Goal: Task Accomplishment & Management: Manage account settings

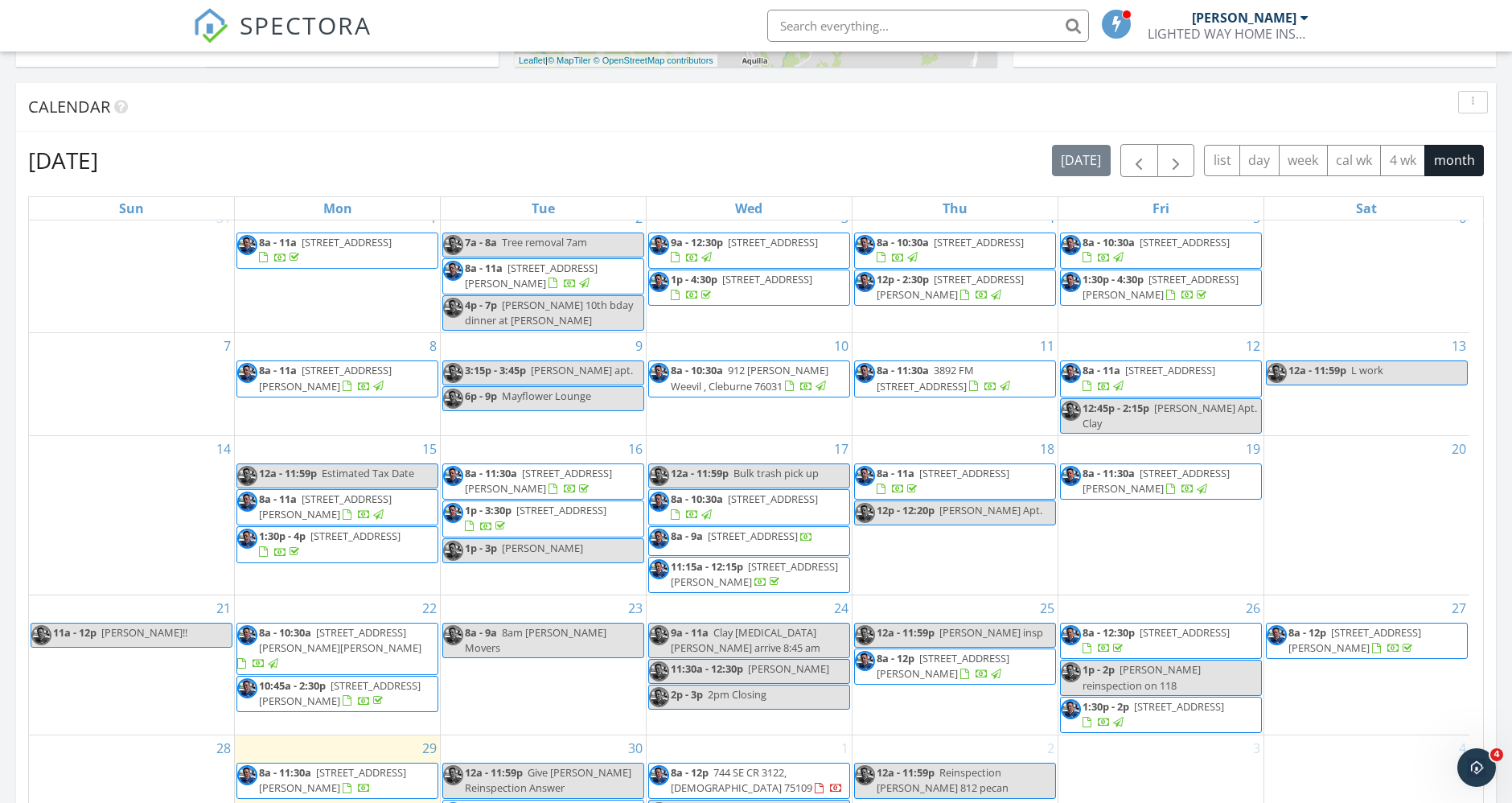
scroll to position [805, 0]
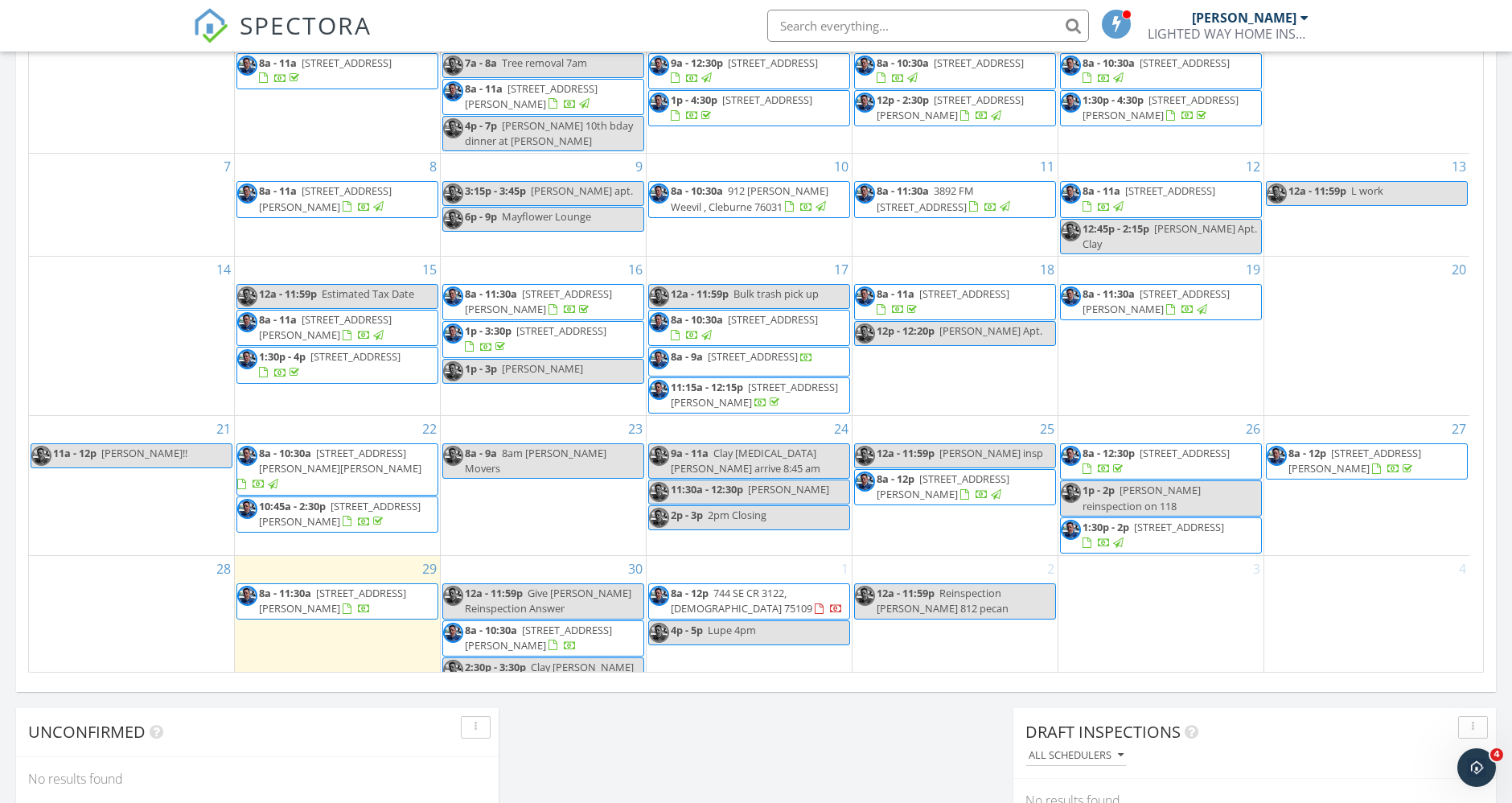
click at [363, 586] on span "[STREET_ADDRESS][PERSON_NAME]" at bounding box center [333, 600] width 147 height 30
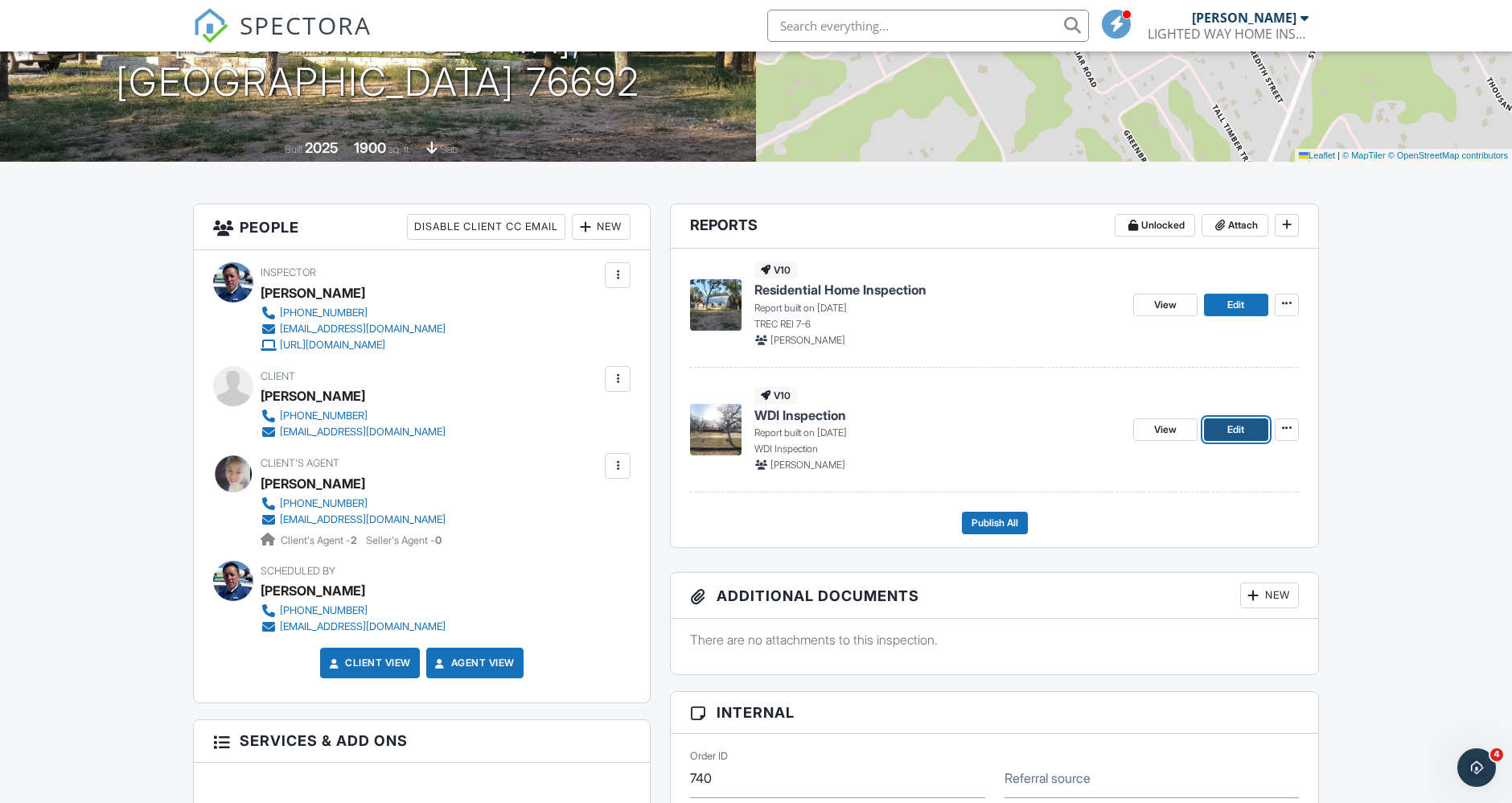
click at [1218, 426] on link "Edit" at bounding box center [1236, 429] width 64 height 23
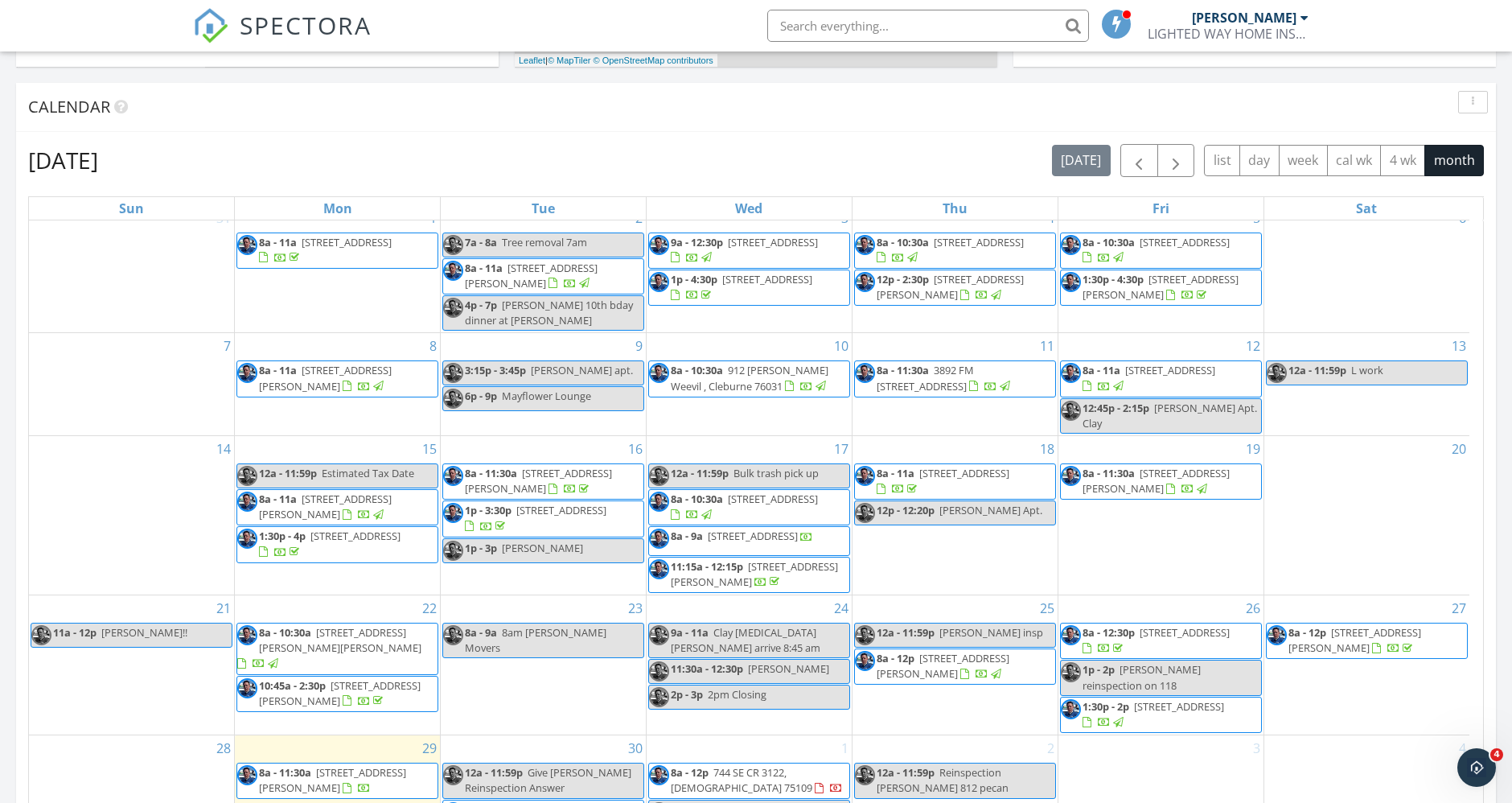
click at [395, 766] on span "195 Tall Timber Trail, Whitney 76692" at bounding box center [333, 780] width 147 height 30
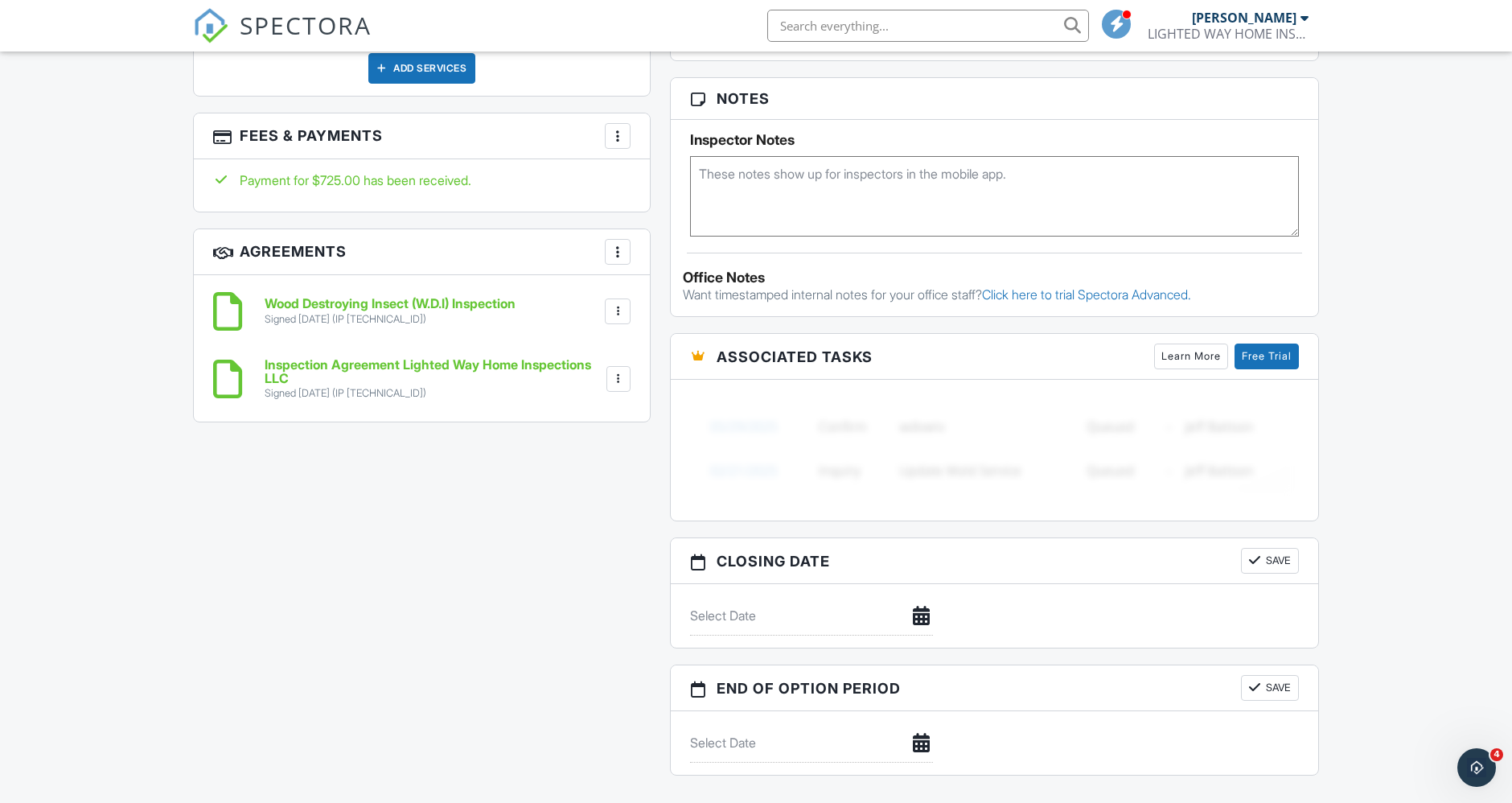
click at [621, 306] on div at bounding box center [618, 311] width 16 height 16
click at [577, 430] on li "Download" at bounding box center [575, 436] width 92 height 41
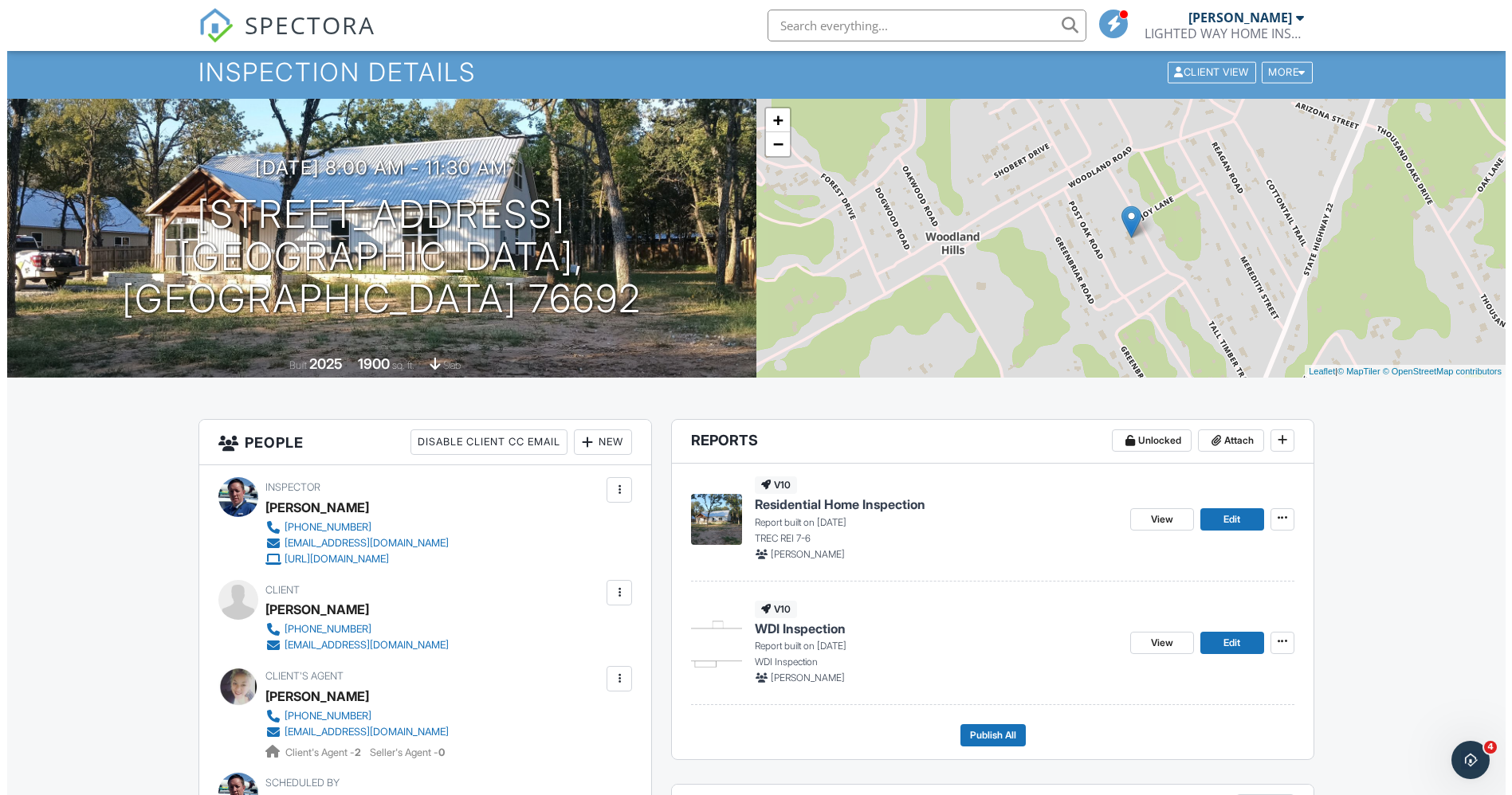
scroll to position [88, 0]
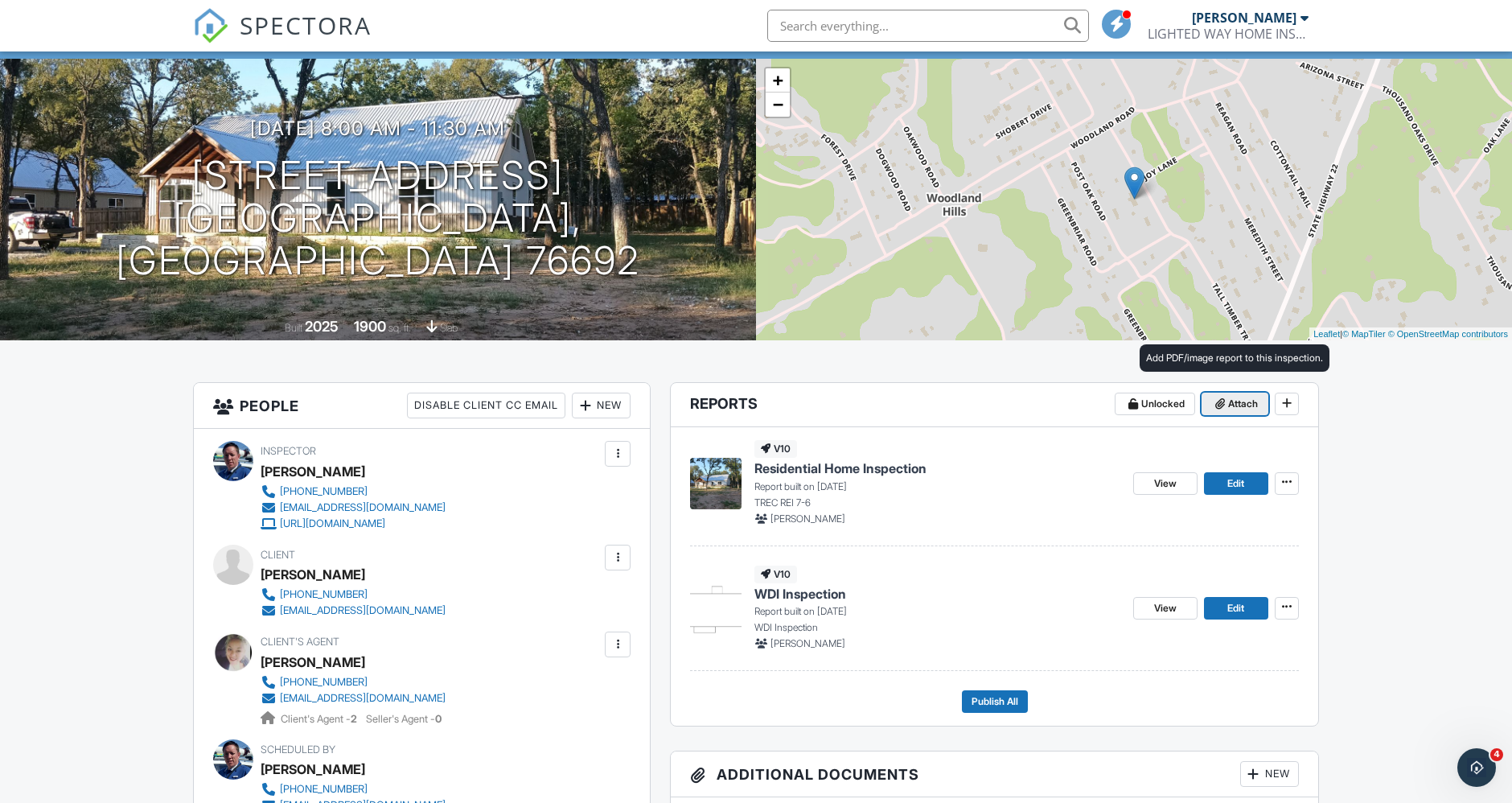
click at [1229, 401] on span "Attach" at bounding box center [1243, 404] width 30 height 16
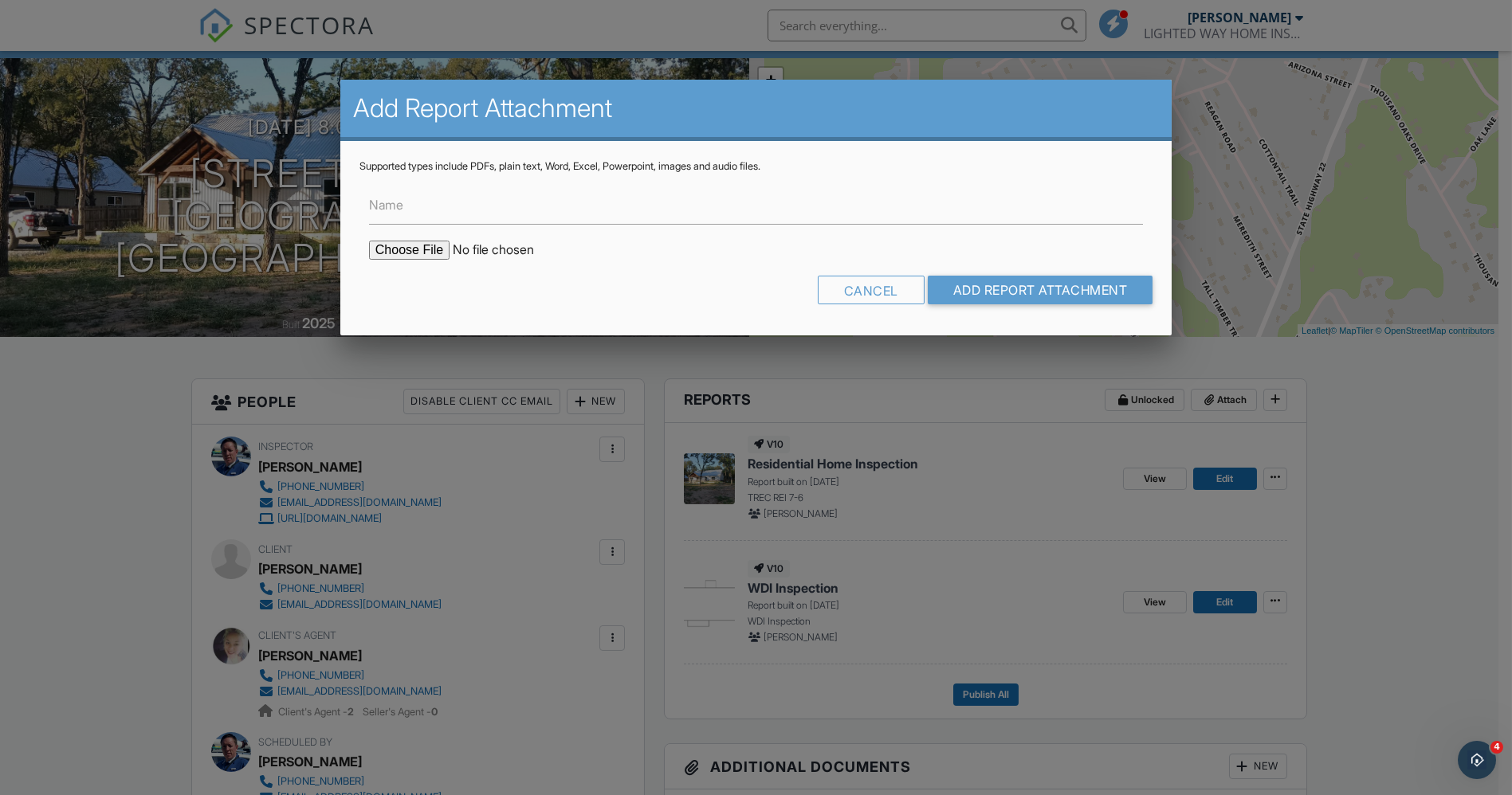
click at [441, 243] on input "file" at bounding box center [505, 250] width 271 height 19
type input "C:\fakepath\195_Tall_Timber_Trail___WDI_Inspection.pdf"
drag, startPoint x: 652, startPoint y: 165, endPoint x: 657, endPoint y: 192, distance: 27.5
click at [652, 165] on div "Supported types include PDFs, plain text, Word, Excel, Powerpoint, images and a…" at bounding box center [756, 167] width 793 height 13
click at [657, 197] on input "Name" at bounding box center [756, 205] width 774 height 39
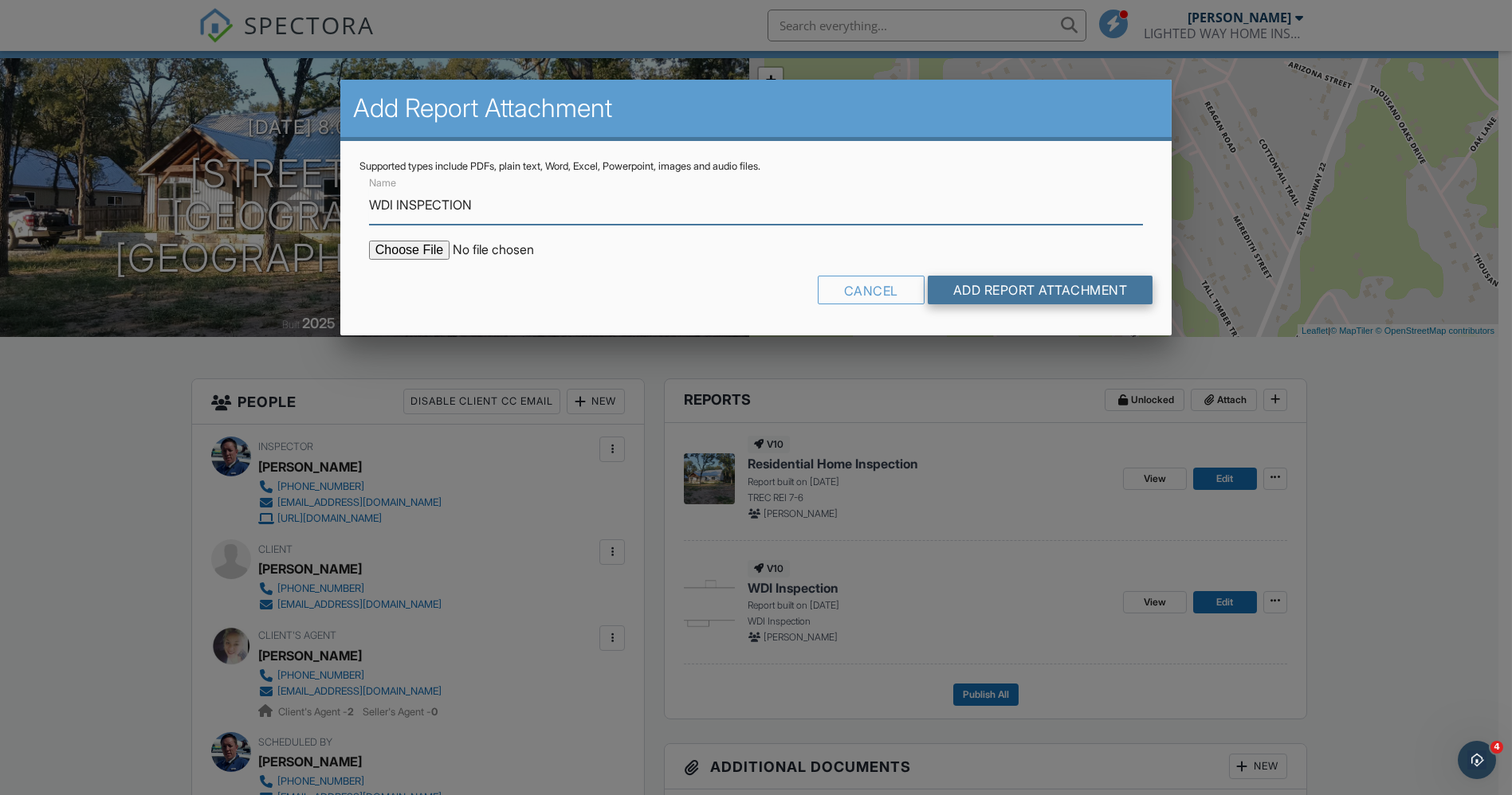
type input "WDI INSPECTION"
click at [1033, 298] on input "Add Report Attachment" at bounding box center [1040, 290] width 226 height 29
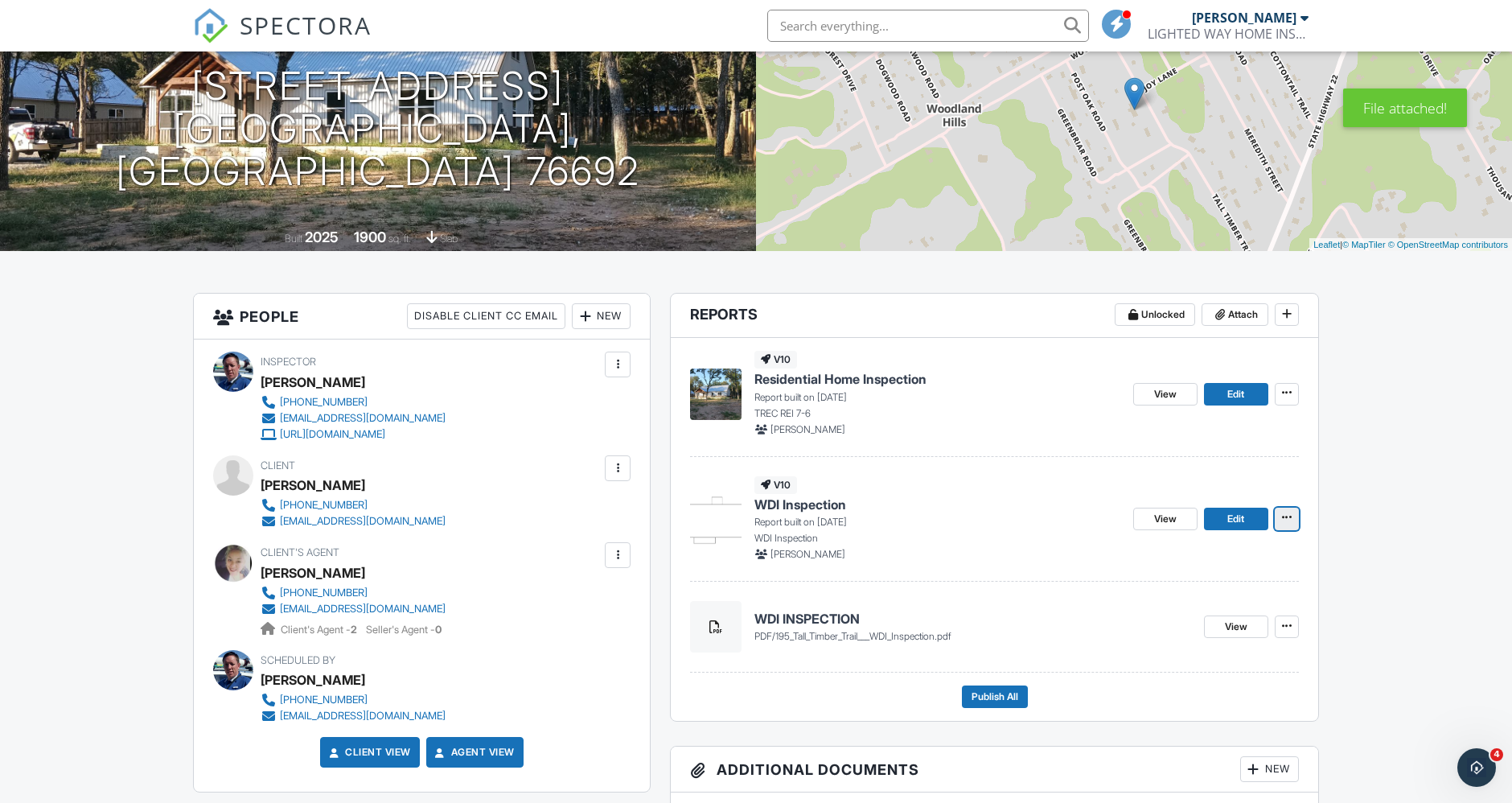
click at [1280, 514] on span at bounding box center [1287, 518] width 16 height 16
click at [1218, 636] on input "Delete Report" at bounding box center [1206, 637] width 164 height 36
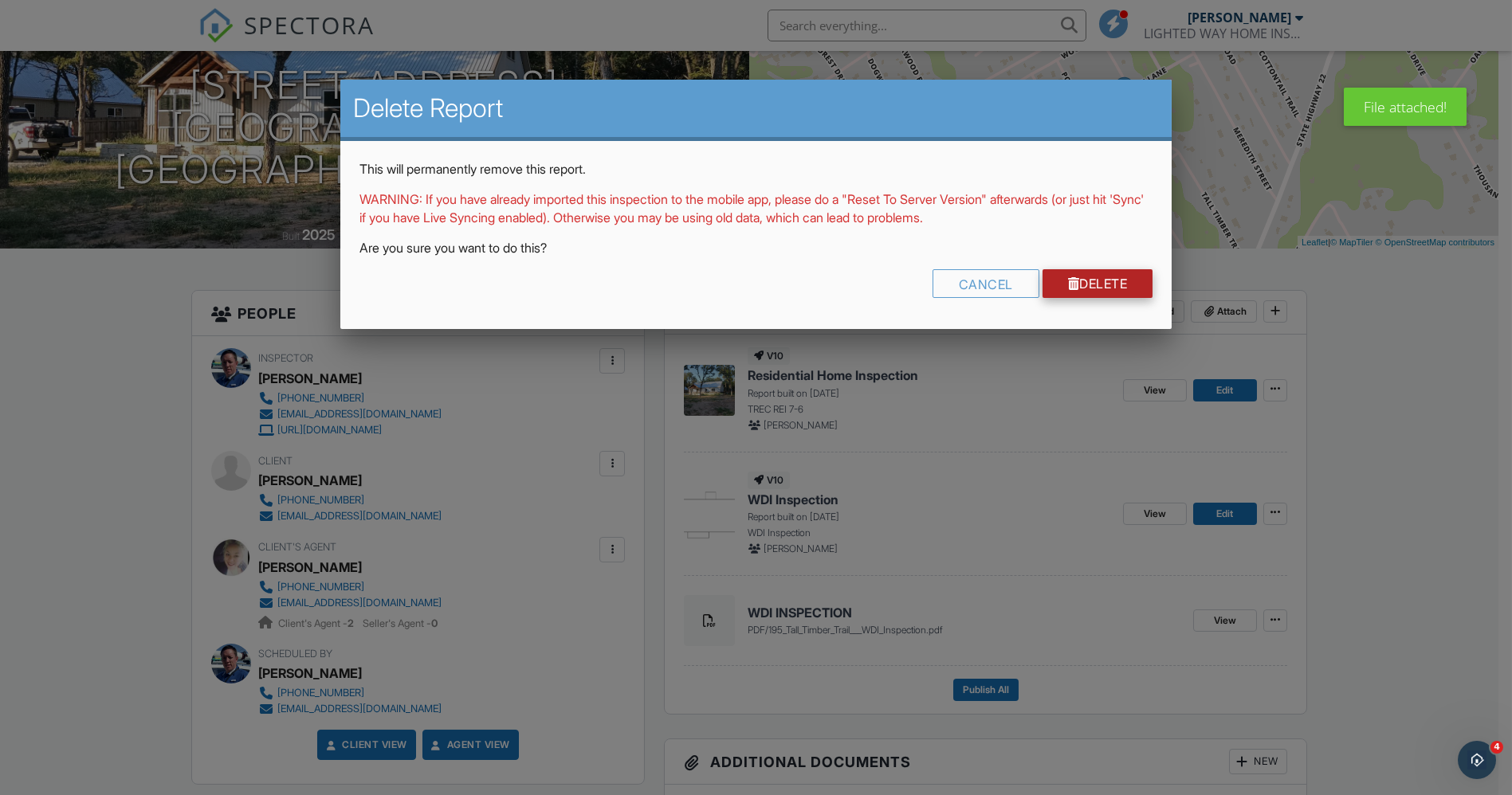
click at [1121, 281] on link "Delete" at bounding box center [1098, 284] width 111 height 29
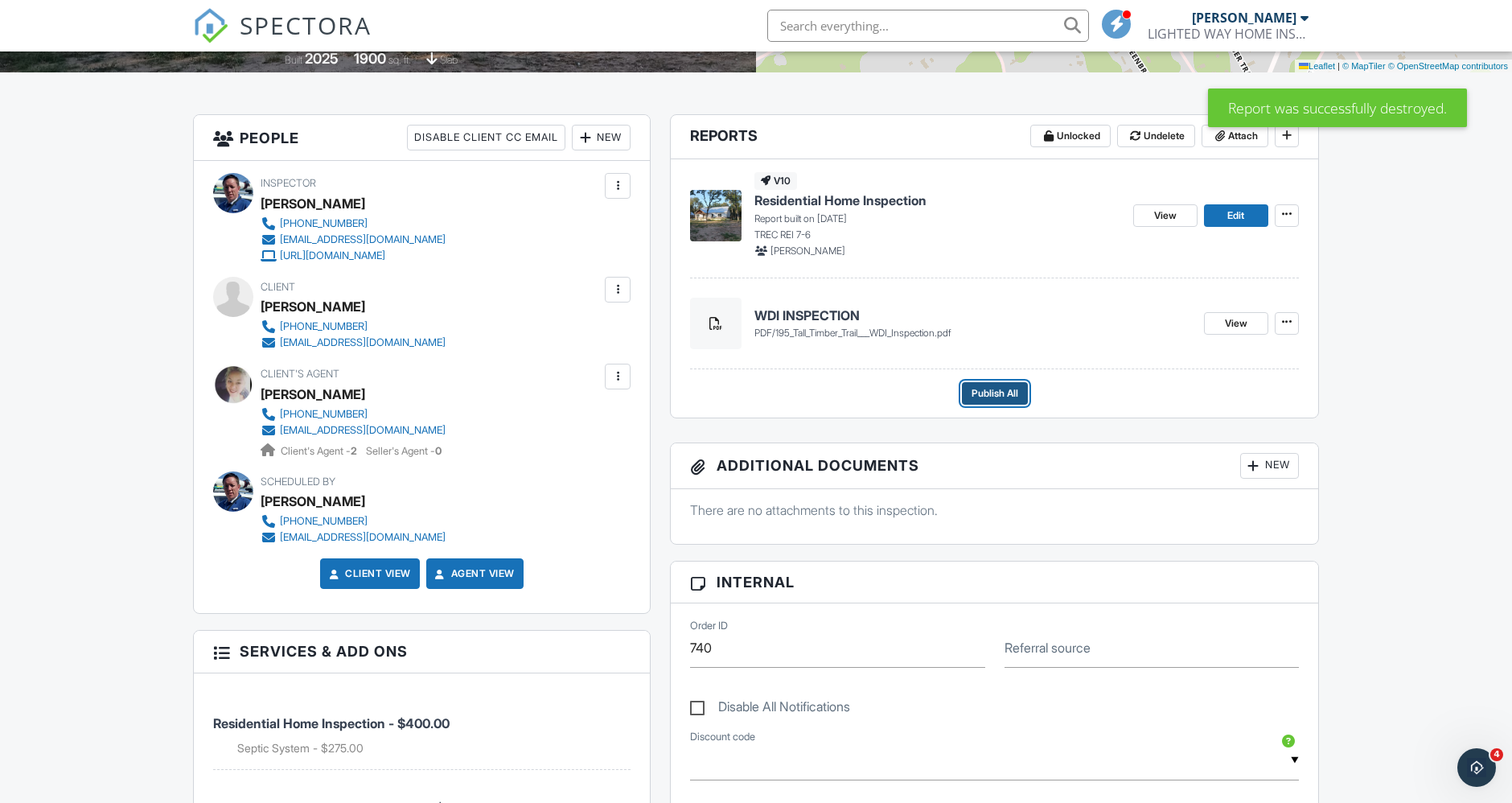
click at [1023, 387] on button "Publish All" at bounding box center [995, 394] width 66 height 23
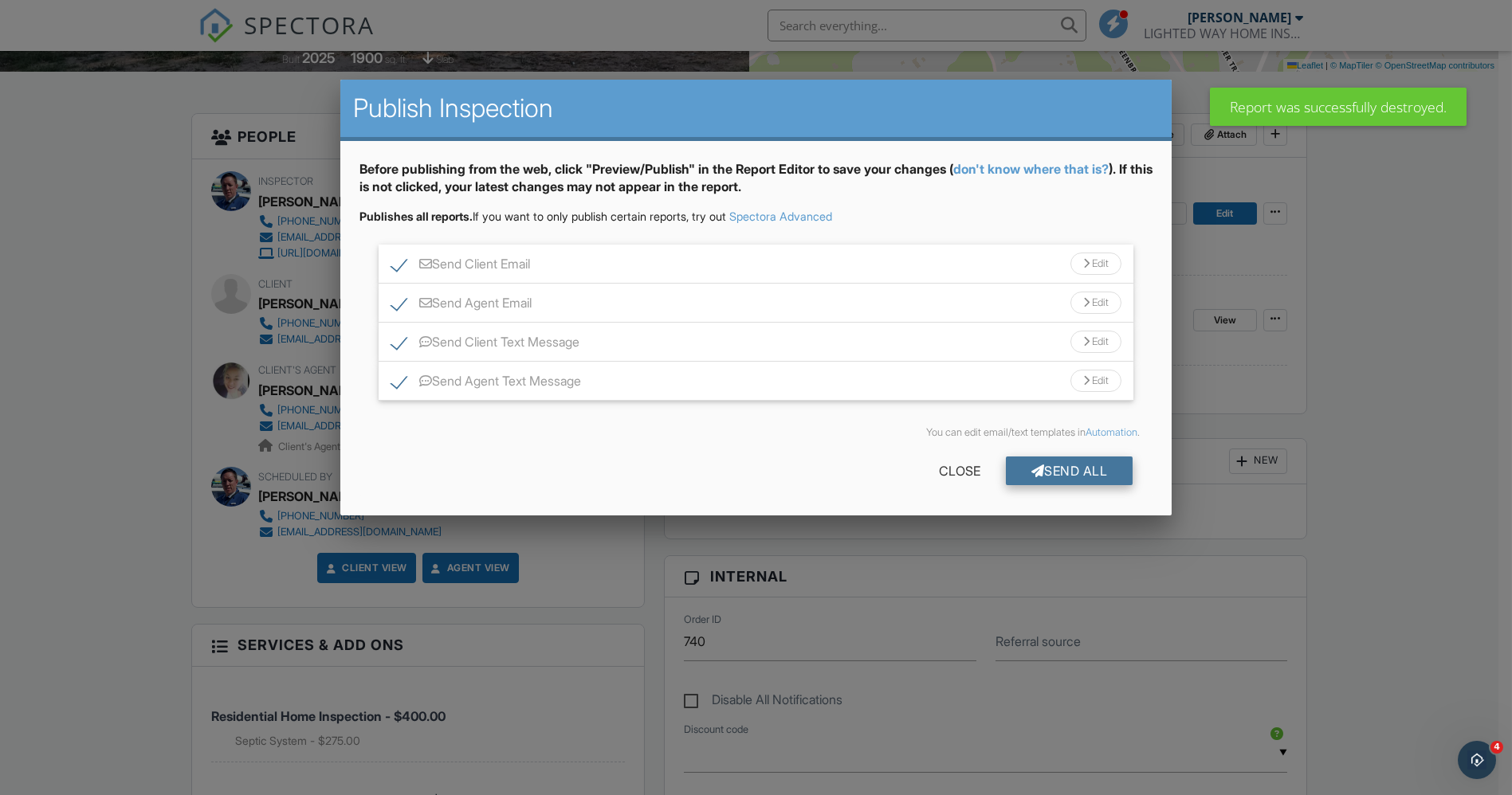
click at [1052, 470] on div "Send All" at bounding box center [1069, 471] width 128 height 29
